Goal: Check status: Check status

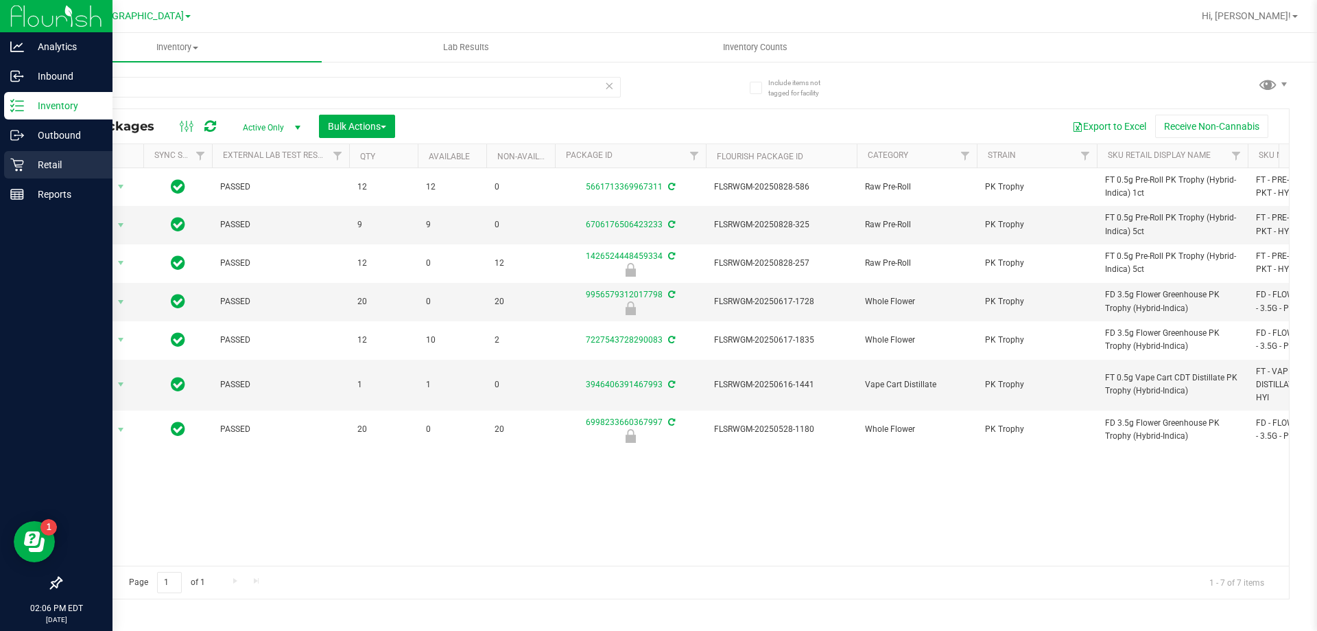
click at [43, 161] on p "Retail" at bounding box center [65, 164] width 82 height 16
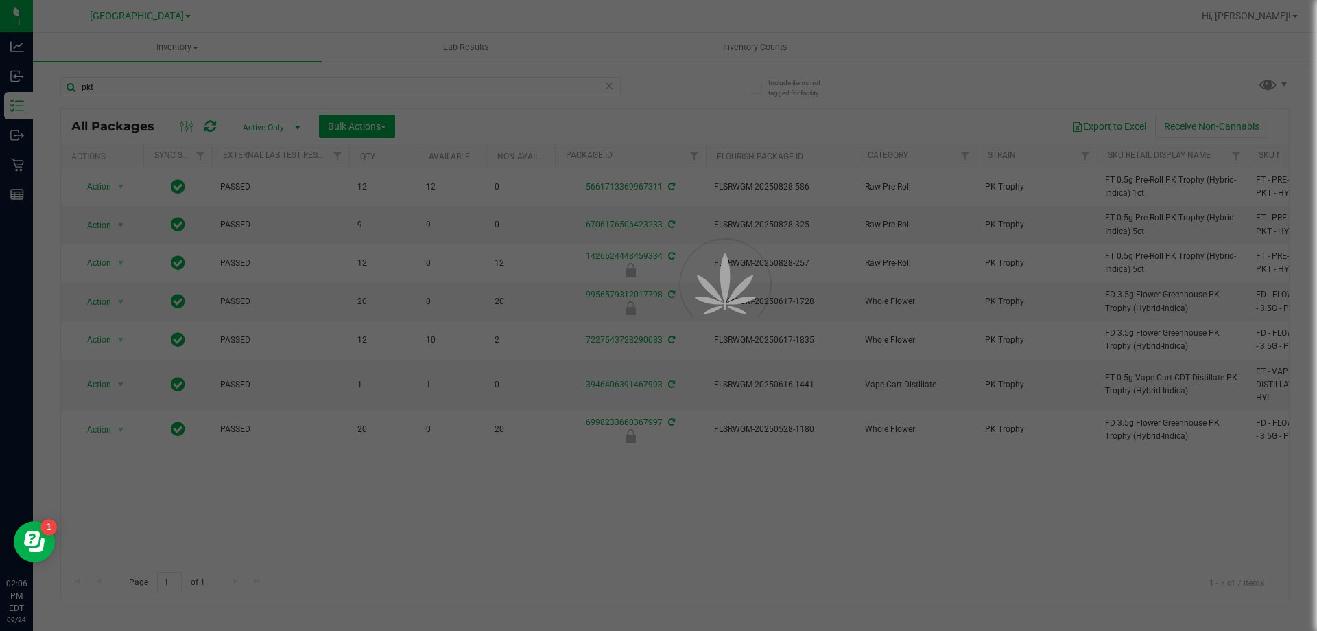
click at [171, 51] on div at bounding box center [658, 315] width 1317 height 631
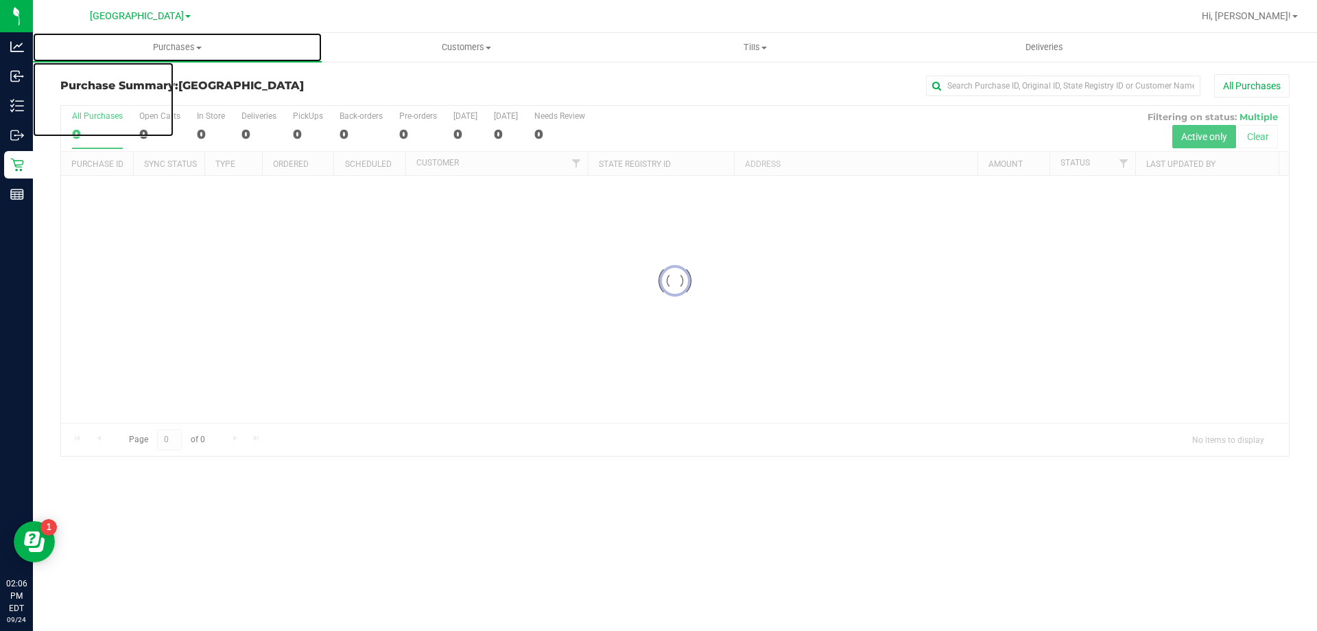
click at [171, 51] on span "Purchases" at bounding box center [177, 47] width 289 height 12
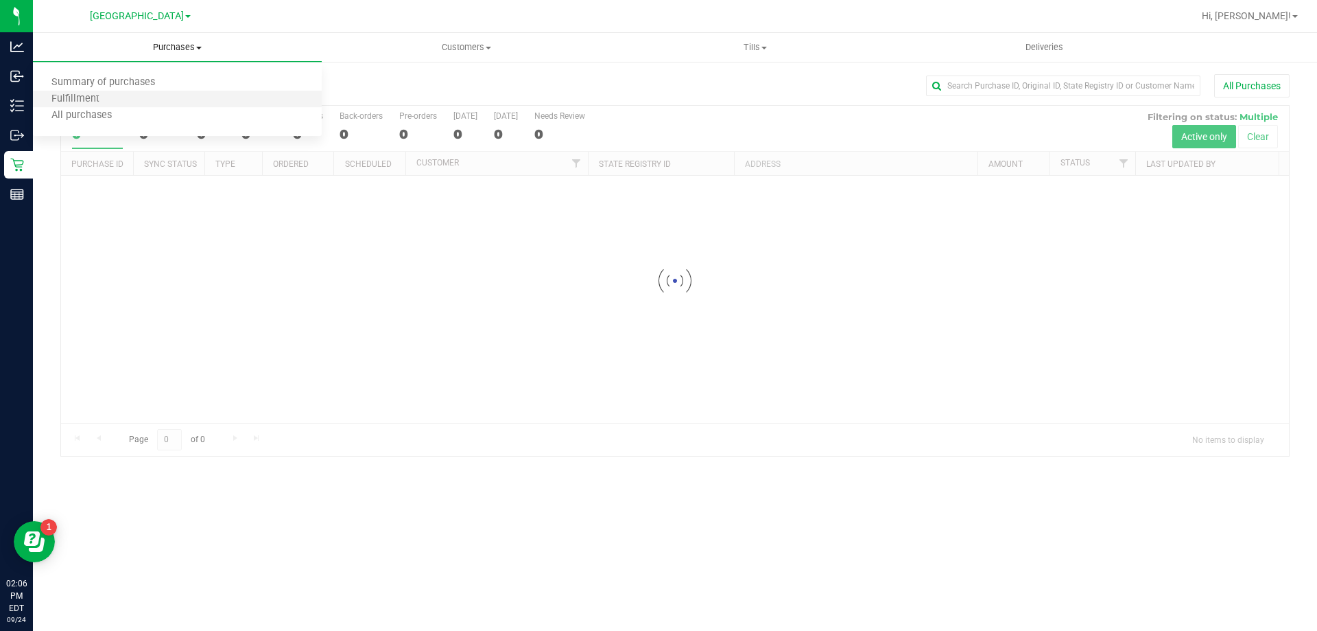
click at [126, 96] on li "Fulfillment" at bounding box center [177, 99] width 289 height 16
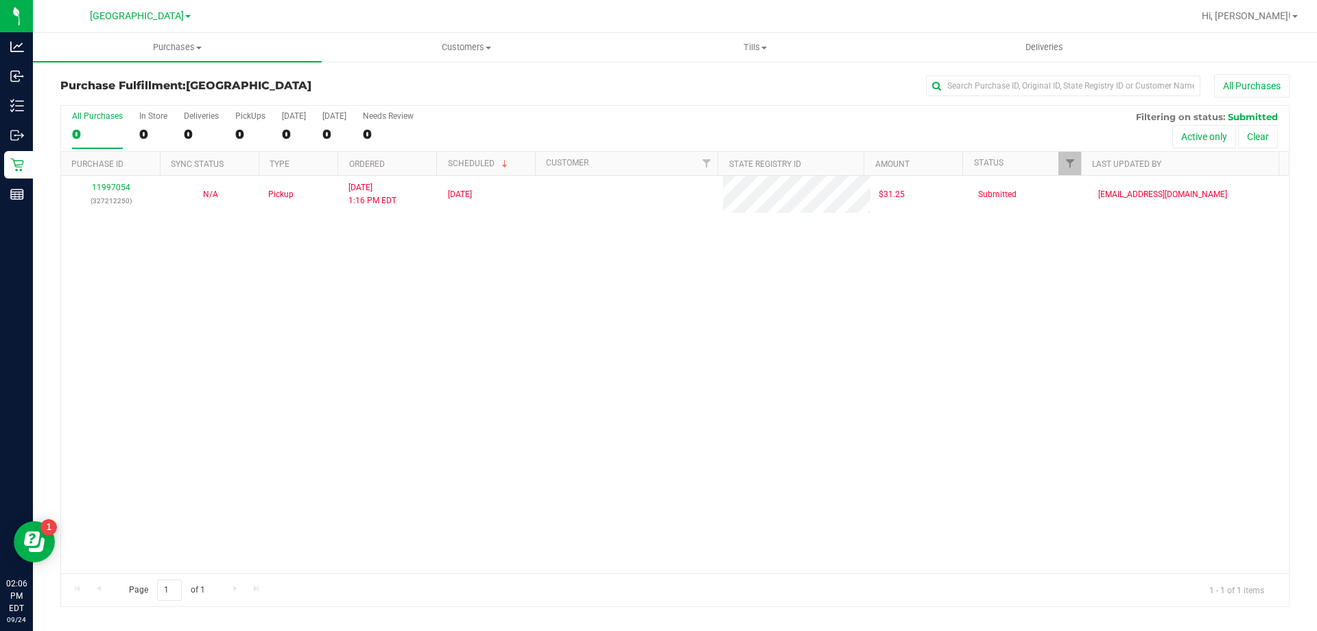
click at [261, 320] on div "11997054 (327212250) N/A Pickup [DATE] 1:16 PM EDT 9/24/2025 $31.25 Submitted […" at bounding box center [675, 374] width 1228 height 397
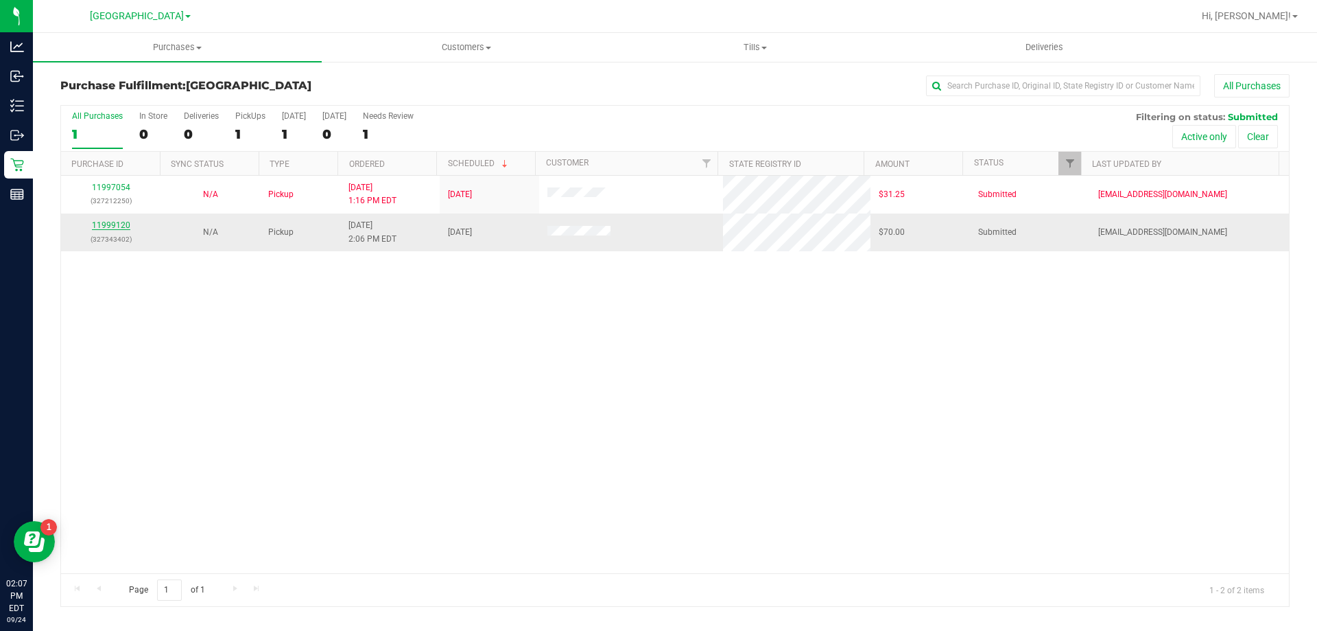
click at [112, 227] on link "11999120" at bounding box center [111, 225] width 38 height 10
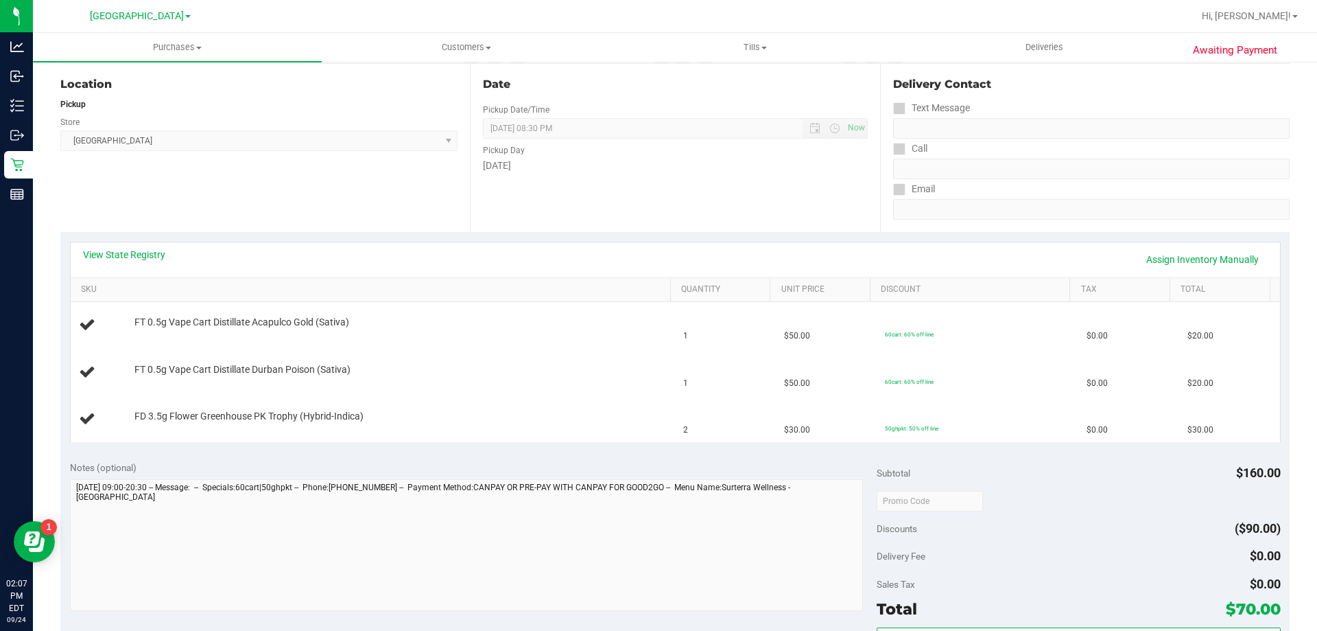
scroll to position [137, 0]
